Goal: Find specific page/section: Find specific page/section

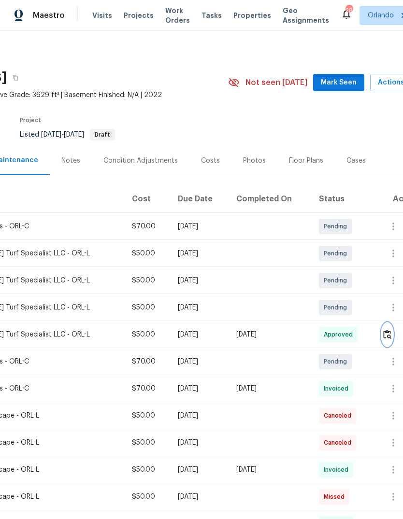
scroll to position [0, 121]
click at [170, 15] on span "Work Orders" at bounding box center [177, 15] width 25 height 19
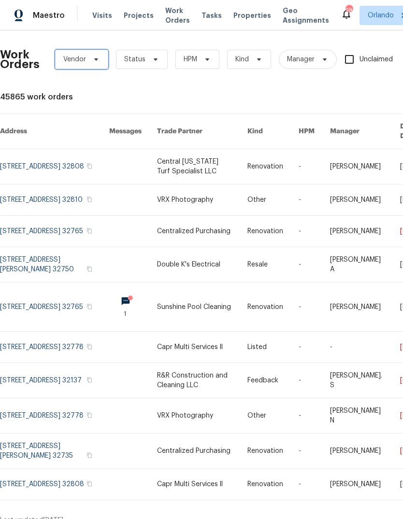
click at [88, 59] on span "Vendor" at bounding box center [81, 59] width 53 height 19
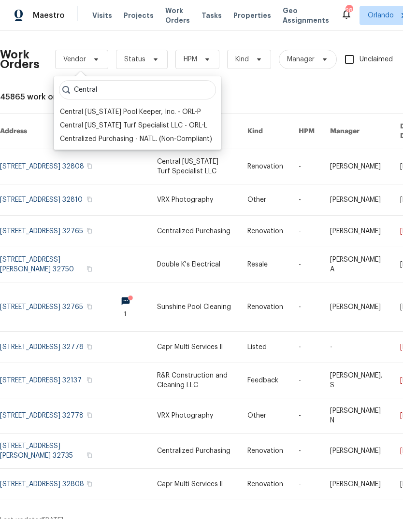
type input "Central"
click at [81, 123] on div "Central Florida Turf Specialist LLC - ORL-L" at bounding box center [133, 126] width 147 height 10
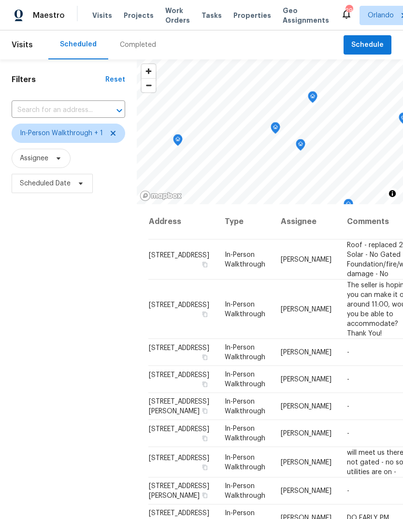
scroll to position [301, 15]
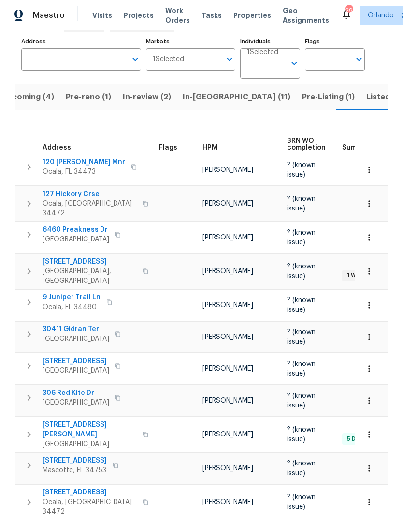
scroll to position [54, 0]
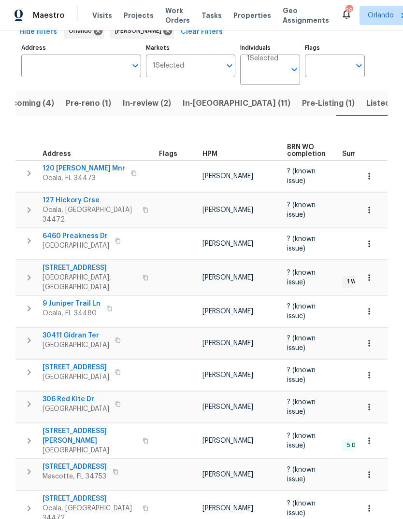
click at [366, 97] on span "Listed (24)" at bounding box center [387, 104] width 42 height 14
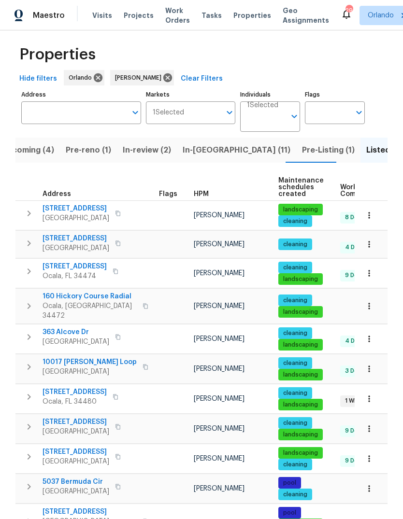
scroll to position [10, 0]
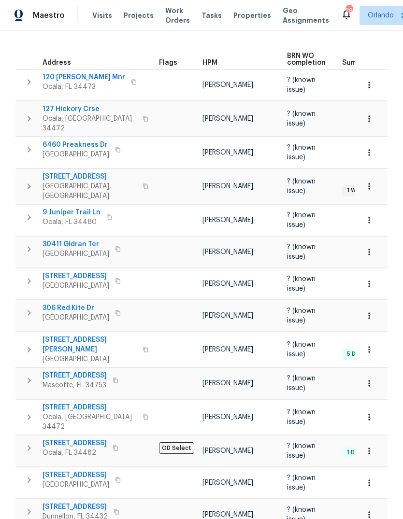
scroll to position [144, 0]
click at [61, 174] on span "[STREET_ADDRESS]" at bounding box center [89, 177] width 94 height 10
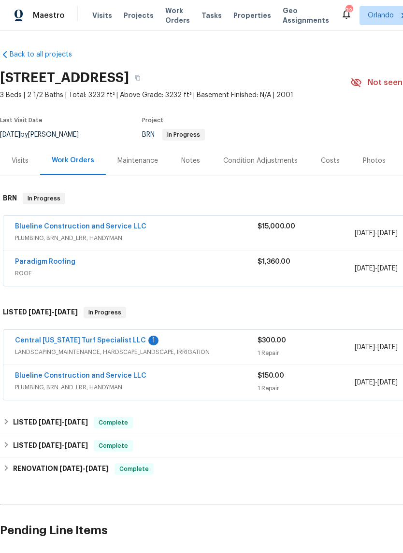
click at [19, 157] on div "Visits" at bounding box center [20, 161] width 17 height 10
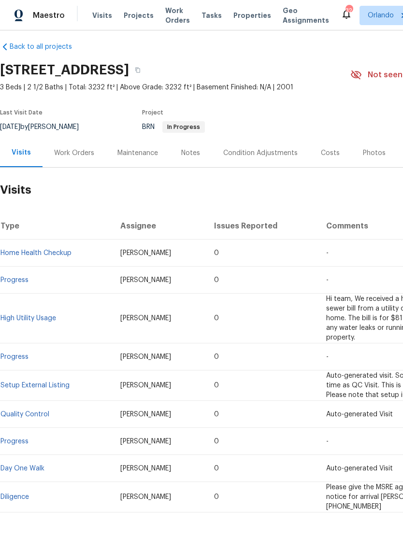
scroll to position [6, 0]
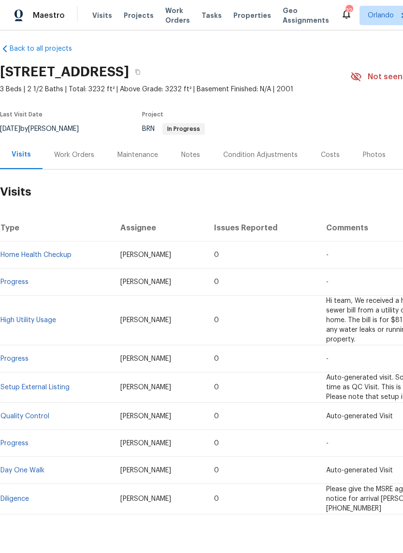
click at [17, 467] on link "Day One Walk" at bounding box center [22, 470] width 44 height 7
